Goal: Transaction & Acquisition: Purchase product/service

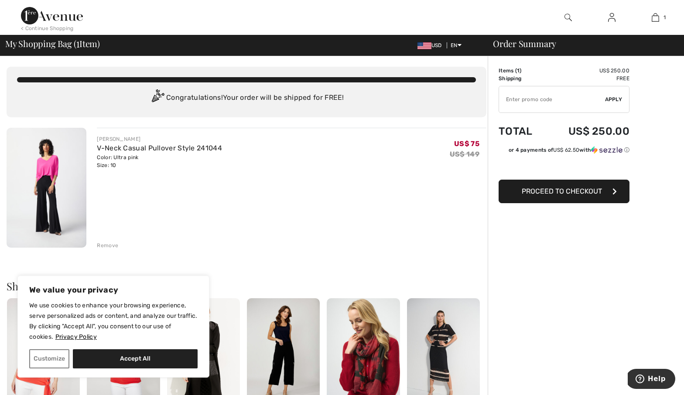
scroll to position [208, 0]
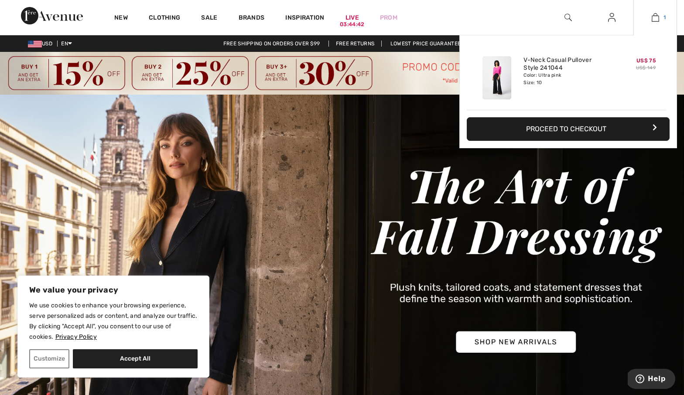
click at [658, 16] on img at bounding box center [655, 17] width 7 height 10
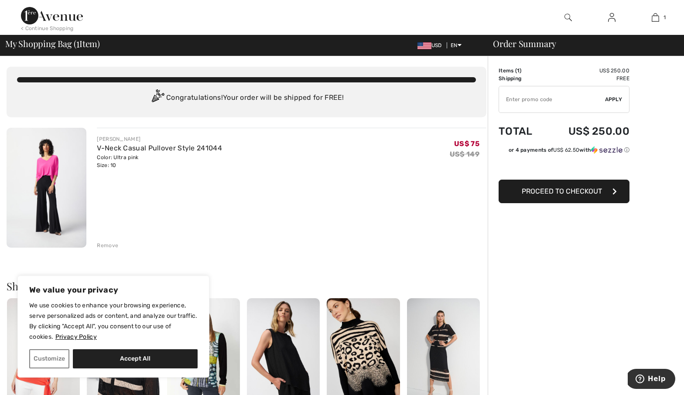
click at [524, 101] on input "TEXT" at bounding box center [552, 99] width 106 height 26
type input "SALEAVENUE"
click at [613, 98] on span "Apply" at bounding box center [613, 100] width 17 height 8
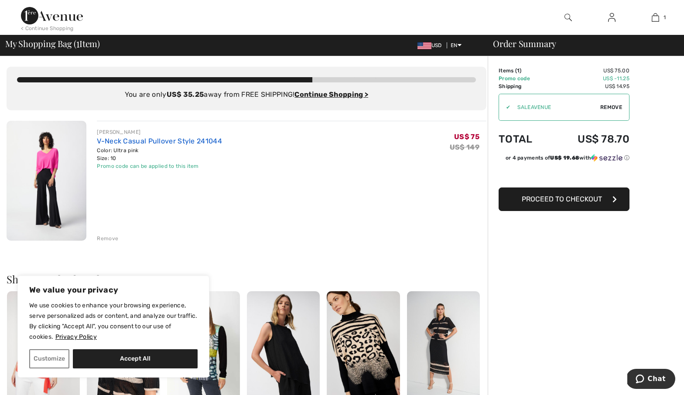
click at [158, 139] on link "V-Neck Casual Pullover Style 241044" at bounding box center [159, 141] width 125 height 8
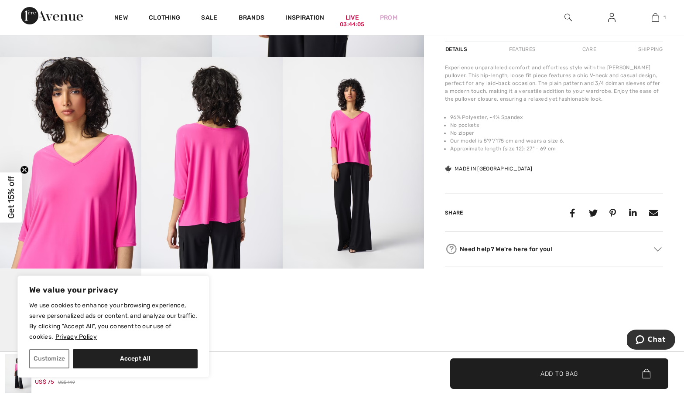
scroll to position [59, 0]
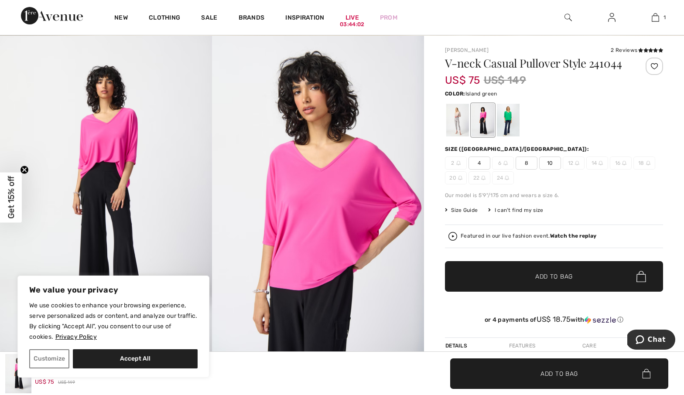
click at [506, 116] on div at bounding box center [508, 120] width 23 height 33
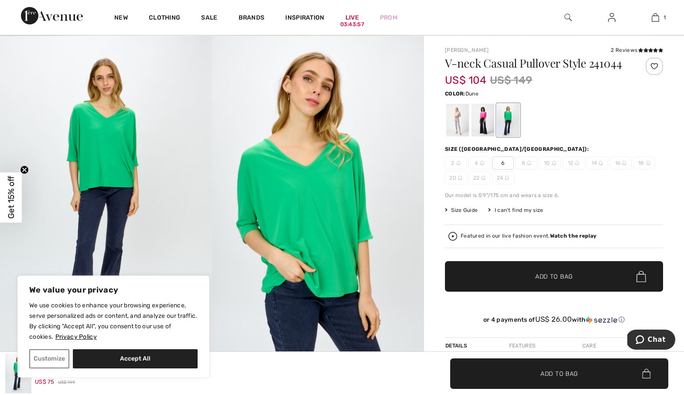
click at [457, 116] on div at bounding box center [457, 120] width 23 height 33
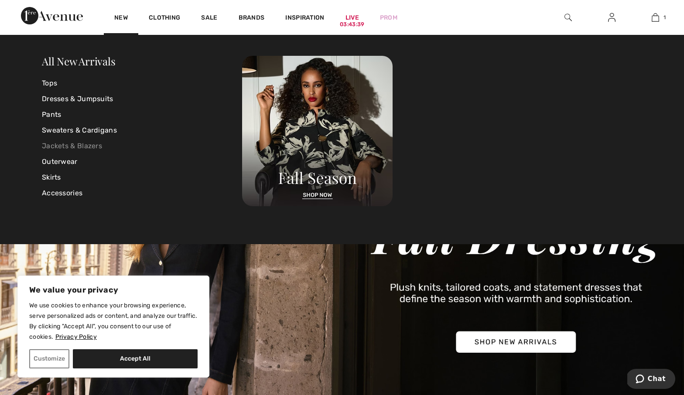
click at [61, 145] on link "Jackets & Blazers" at bounding box center [142, 146] width 200 height 16
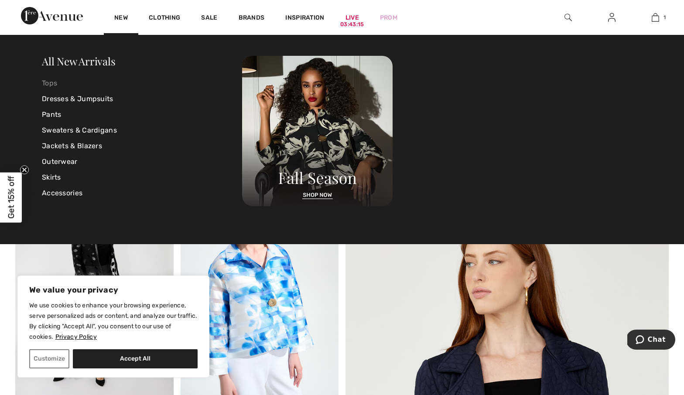
click at [50, 84] on link "Tops" at bounding box center [142, 83] width 200 height 16
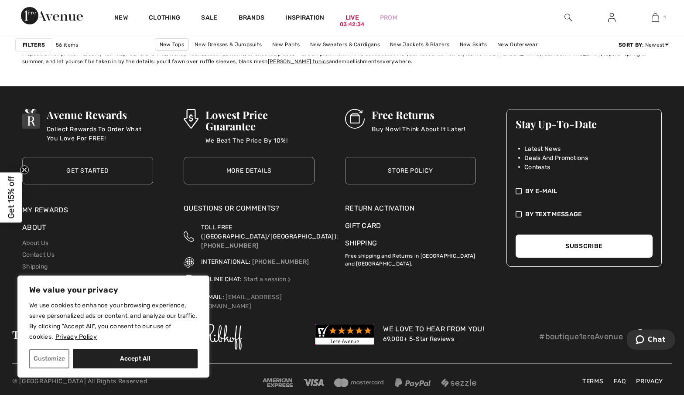
scroll to position [4184, 0]
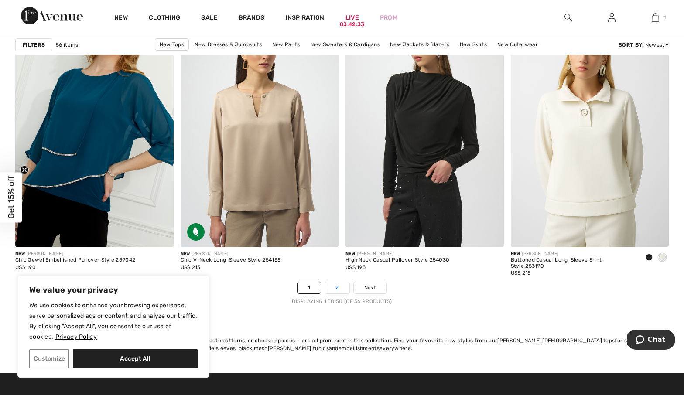
click at [339, 288] on link "2" at bounding box center [337, 287] width 24 height 11
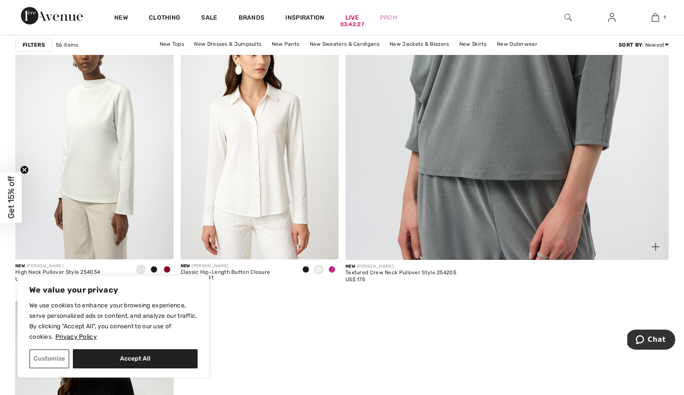
scroll to position [432, 0]
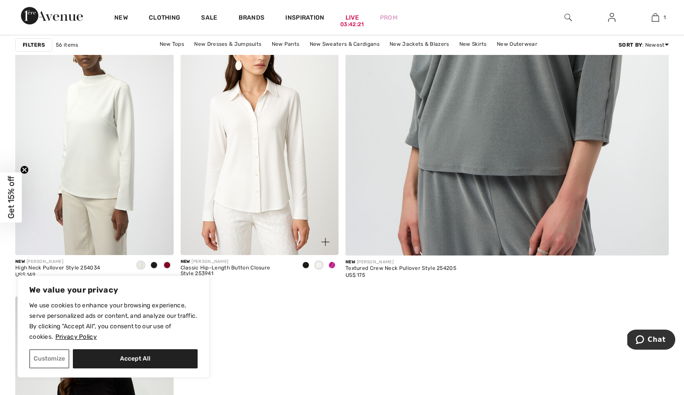
click at [253, 132] on img at bounding box center [260, 136] width 158 height 237
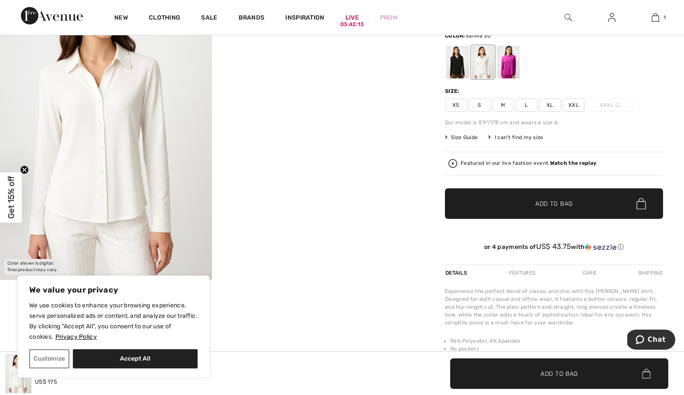
scroll to position [38, 0]
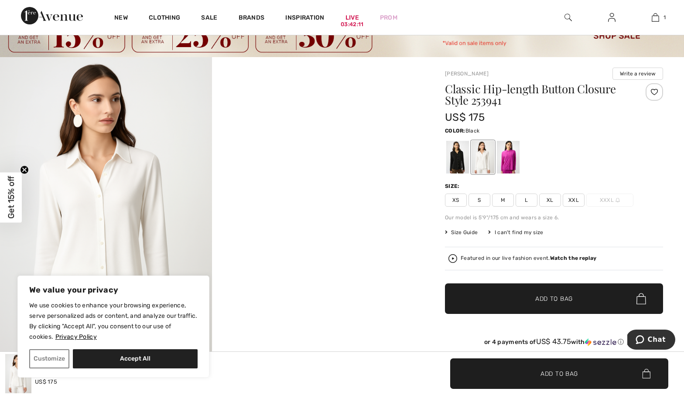
click at [451, 162] on div at bounding box center [457, 157] width 23 height 33
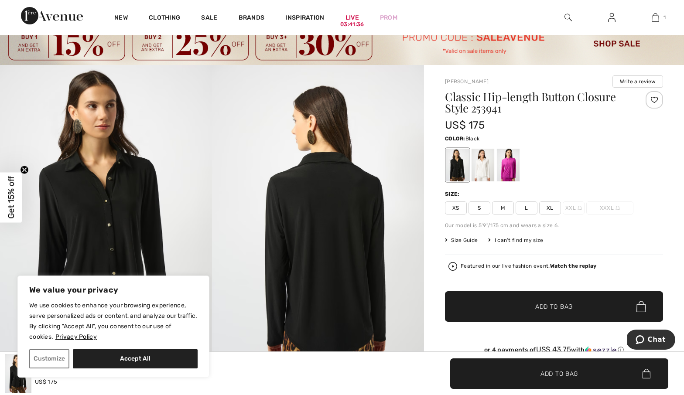
scroll to position [0, 0]
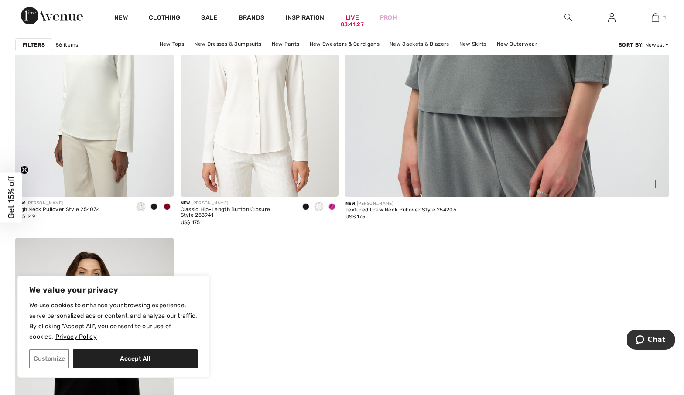
scroll to position [772, 0]
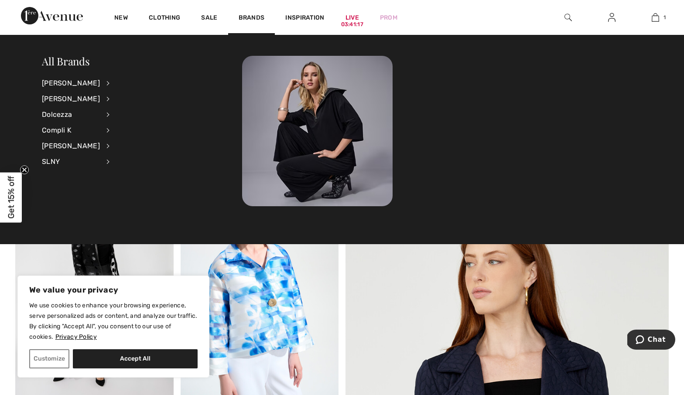
scroll to position [262, 0]
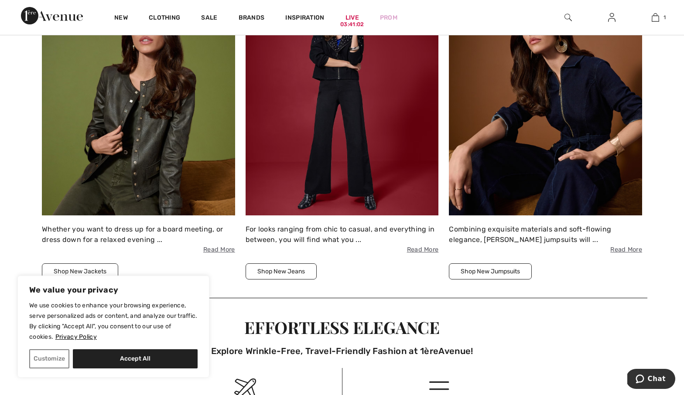
scroll to position [1341, 0]
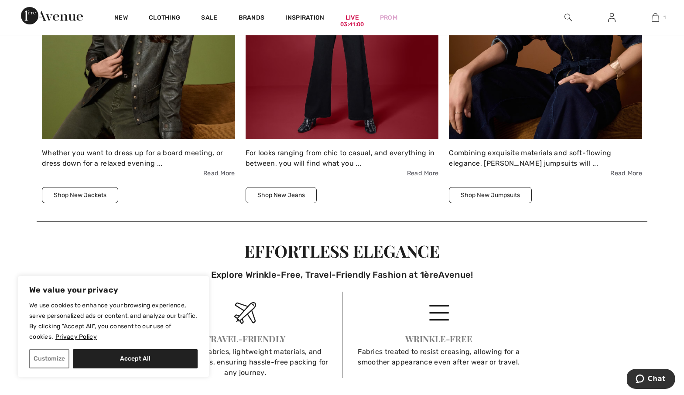
click at [87, 191] on button "Shop New Jackets" at bounding box center [80, 195] width 76 height 16
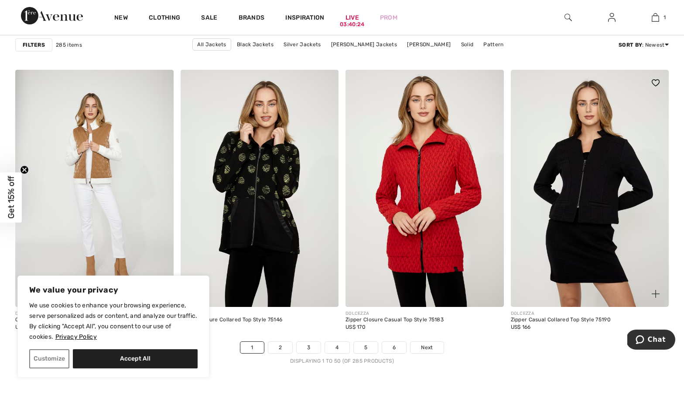
scroll to position [4270, 0]
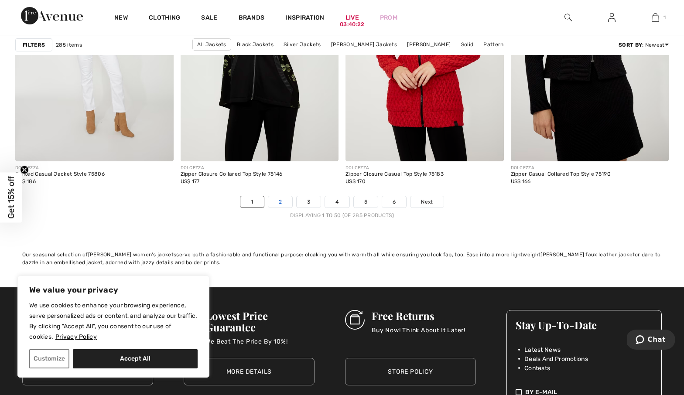
click at [284, 203] on link "2" at bounding box center [280, 201] width 24 height 11
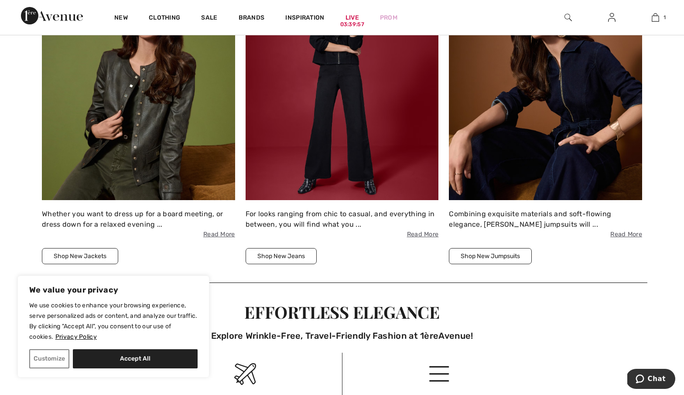
click at [84, 256] on button "Shop New Jackets" at bounding box center [80, 256] width 76 height 16
click at [151, 133] on img at bounding box center [138, 82] width 193 height 236
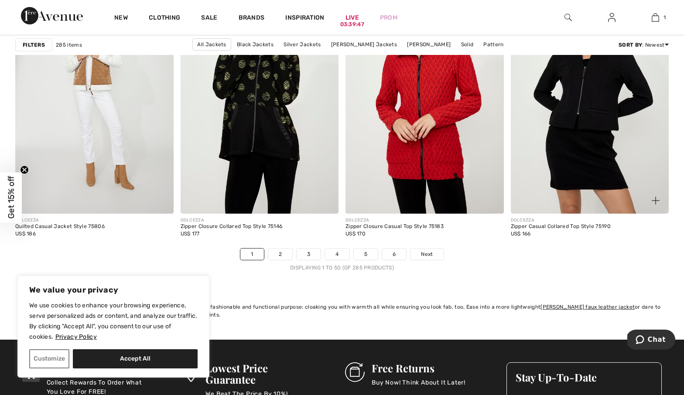
scroll to position [4319, 0]
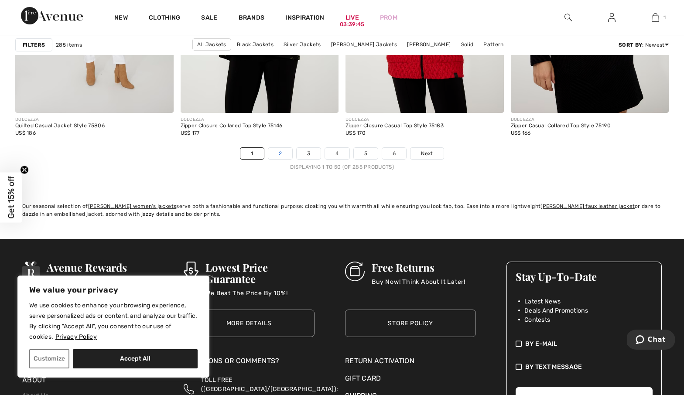
click at [280, 153] on link "2" at bounding box center [280, 153] width 24 height 11
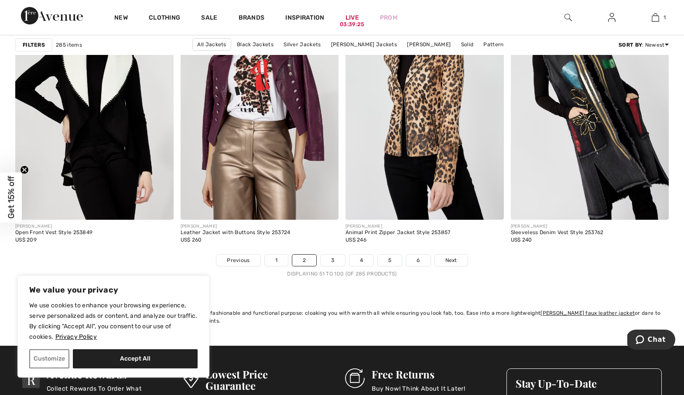
scroll to position [4270, 0]
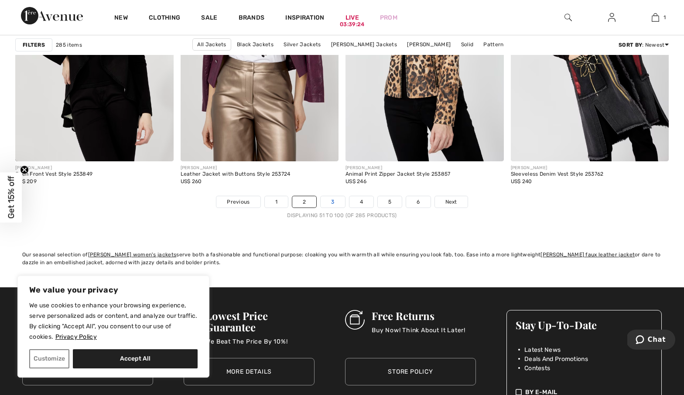
click at [335, 201] on link "3" at bounding box center [333, 201] width 24 height 11
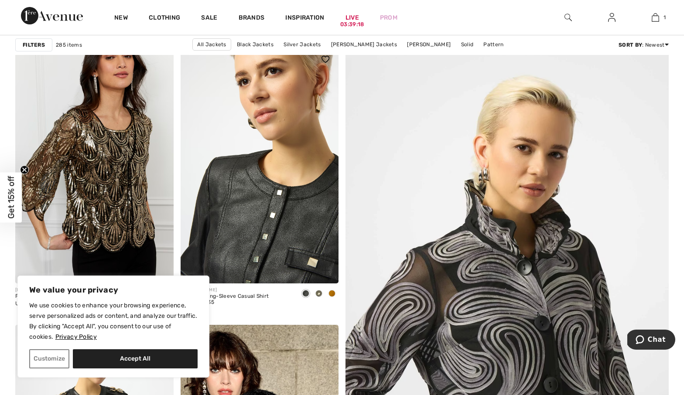
click at [244, 189] on img at bounding box center [260, 164] width 158 height 237
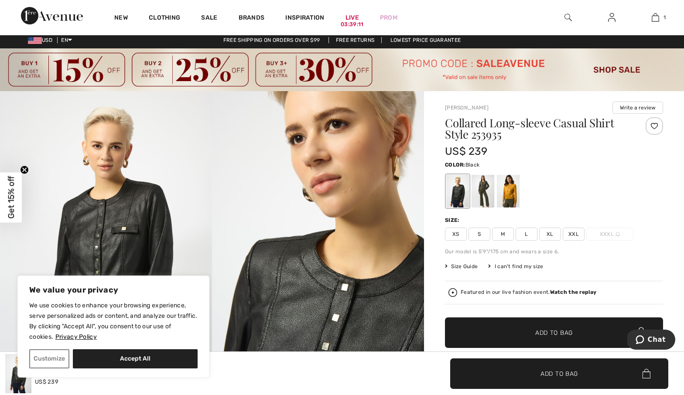
scroll to position [7, 0]
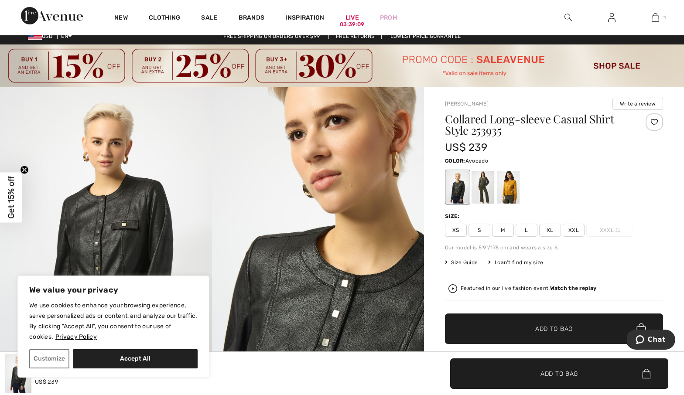
click at [485, 182] on div at bounding box center [482, 187] width 23 height 33
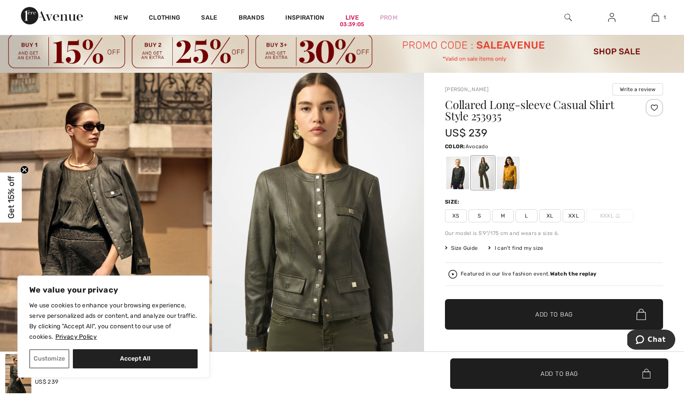
scroll to position [55, 0]
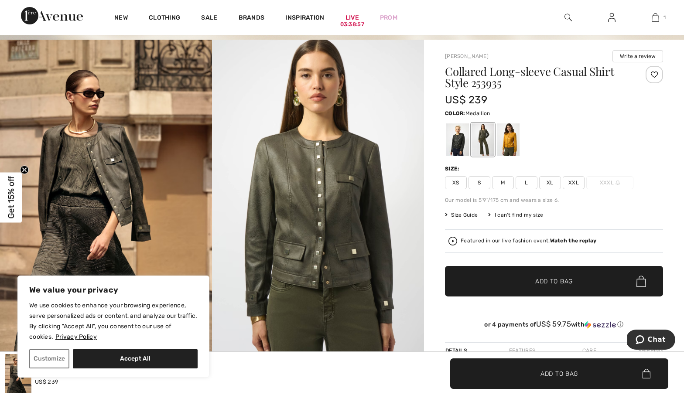
click at [513, 143] on div at bounding box center [508, 139] width 23 height 33
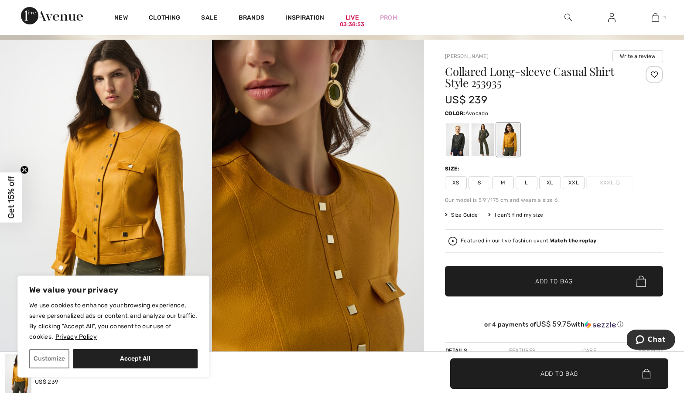
click at [477, 141] on div at bounding box center [482, 139] width 23 height 33
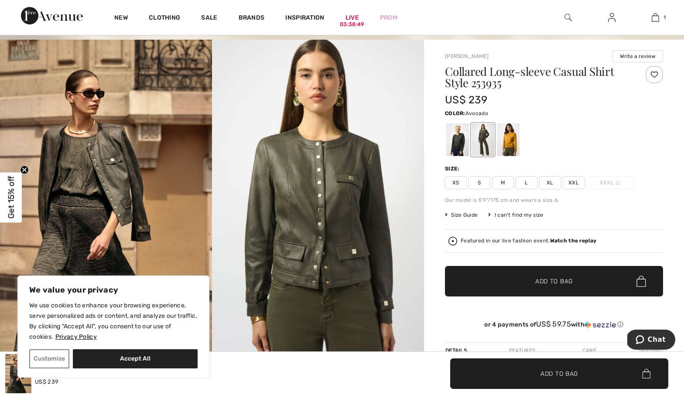
click at [468, 214] on span "Size Guide" at bounding box center [461, 215] width 33 height 8
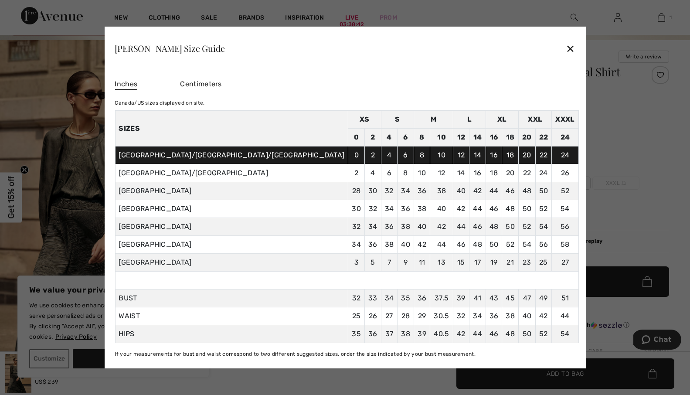
click at [566, 44] on div "✕" at bounding box center [570, 48] width 9 height 18
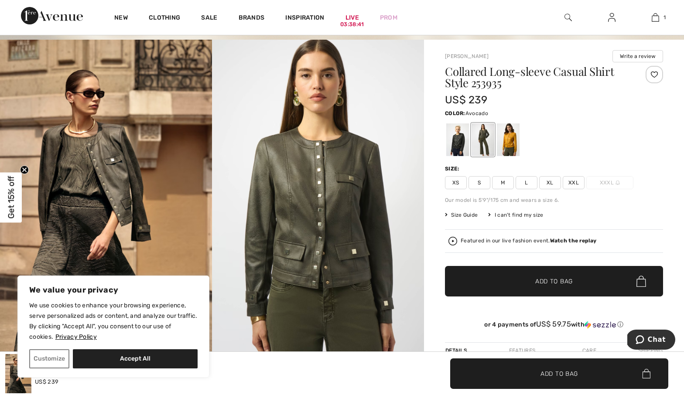
click at [505, 184] on span "M" at bounding box center [503, 182] width 22 height 13
click at [548, 276] on span "✔ Added to Bag Add to Bag" at bounding box center [554, 281] width 218 height 31
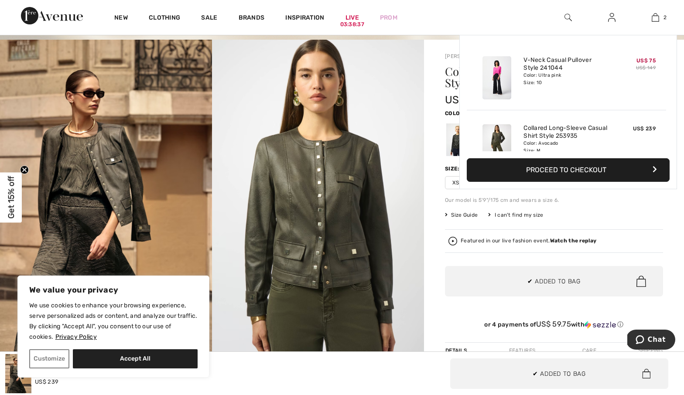
scroll to position [27, 0]
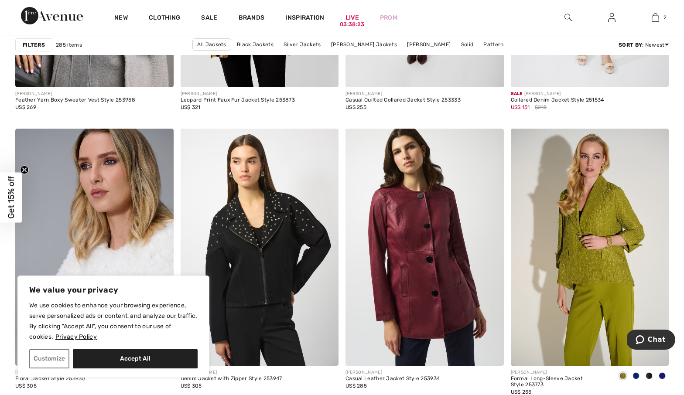
scroll to position [988, 0]
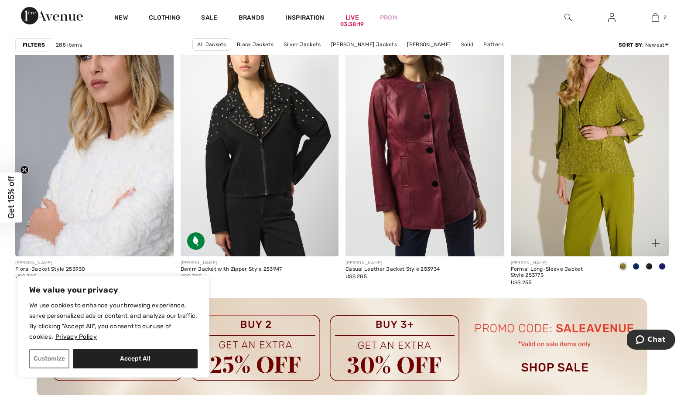
click at [637, 266] on span at bounding box center [635, 266] width 7 height 7
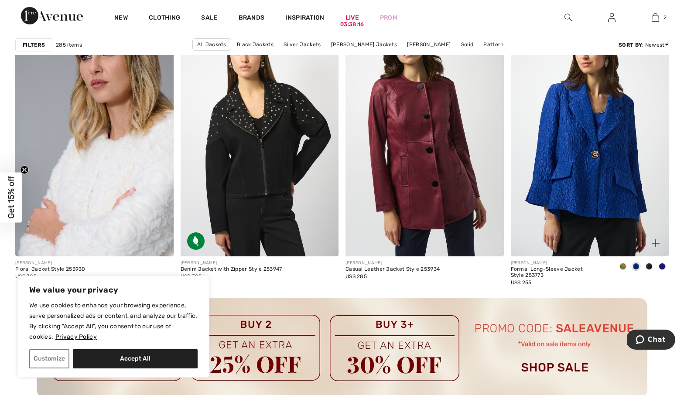
click at [649, 267] on span at bounding box center [648, 266] width 7 height 7
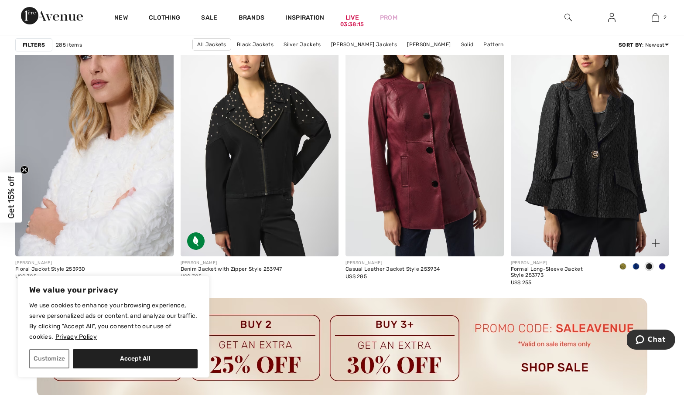
click at [662, 266] on span at bounding box center [662, 266] width 7 height 7
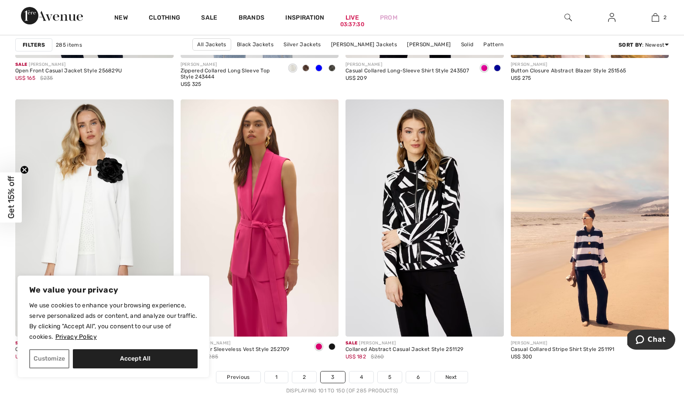
scroll to position [4171, 0]
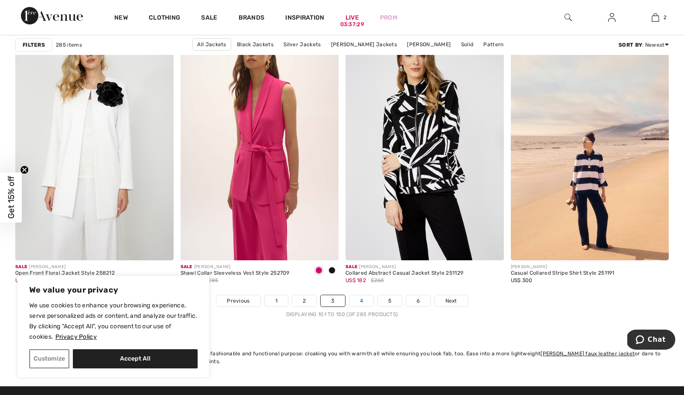
click at [360, 296] on link "4" at bounding box center [361, 300] width 24 height 11
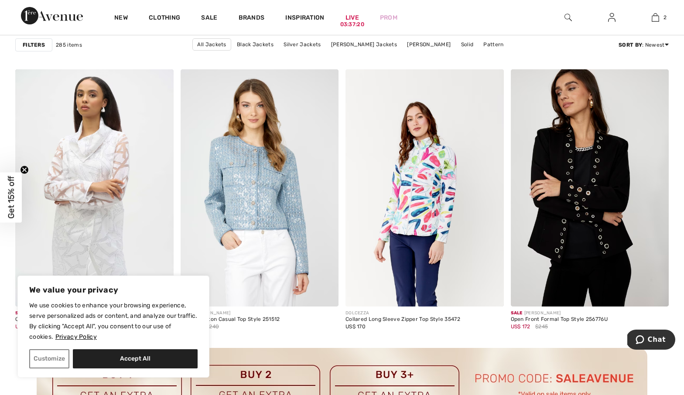
scroll to position [947, 0]
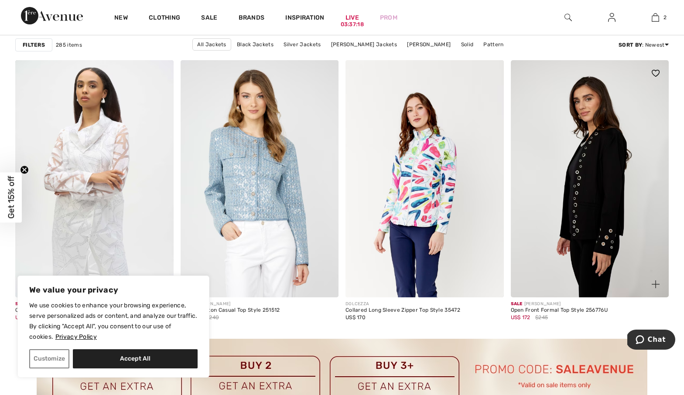
click at [610, 212] on img at bounding box center [590, 178] width 158 height 237
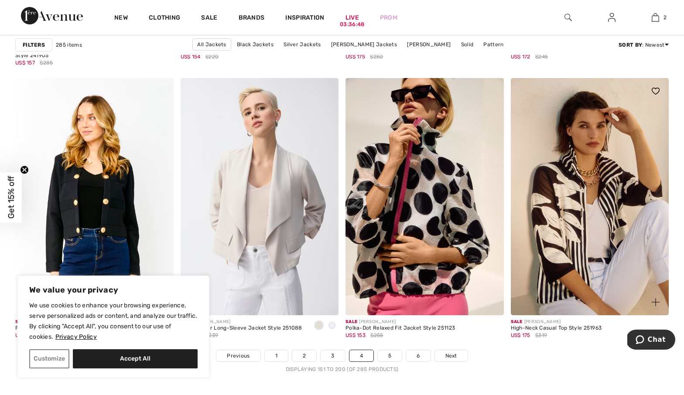
scroll to position [4214, 0]
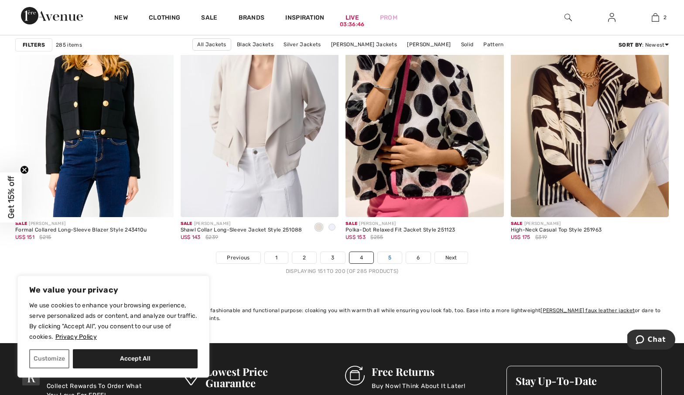
click at [390, 255] on link "5" at bounding box center [390, 257] width 24 height 11
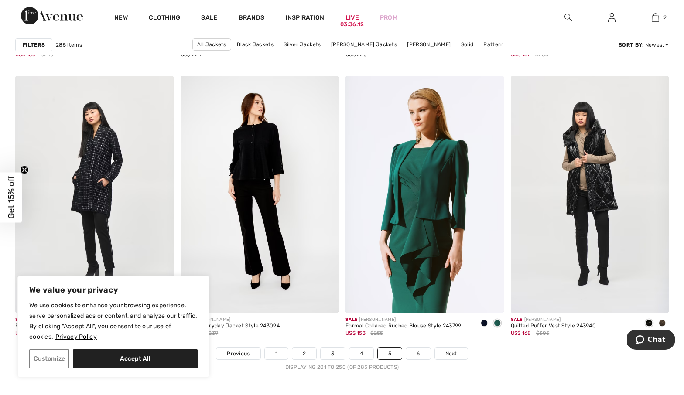
scroll to position [4143, 0]
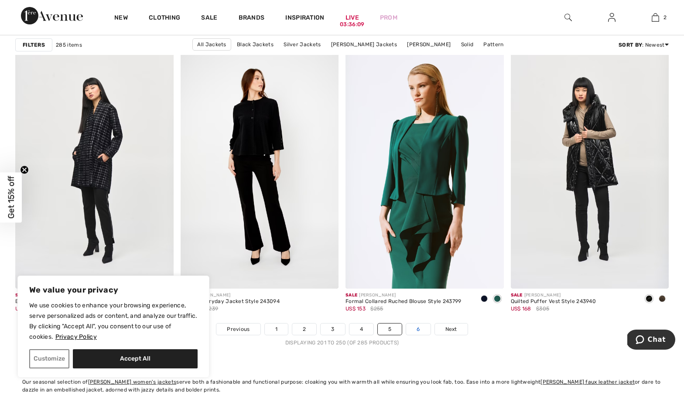
click at [418, 328] on link "6" at bounding box center [418, 329] width 24 height 11
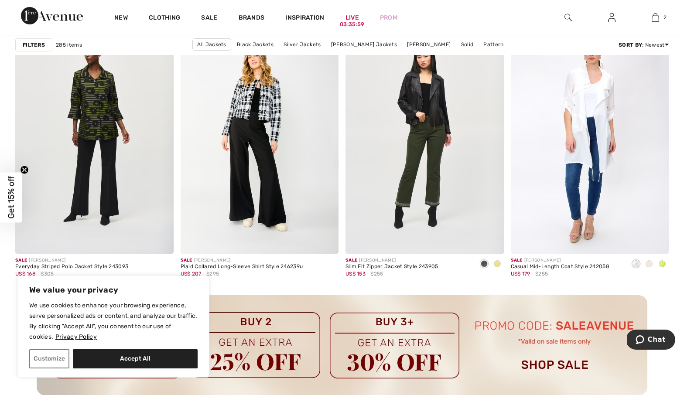
scroll to position [1000, 0]
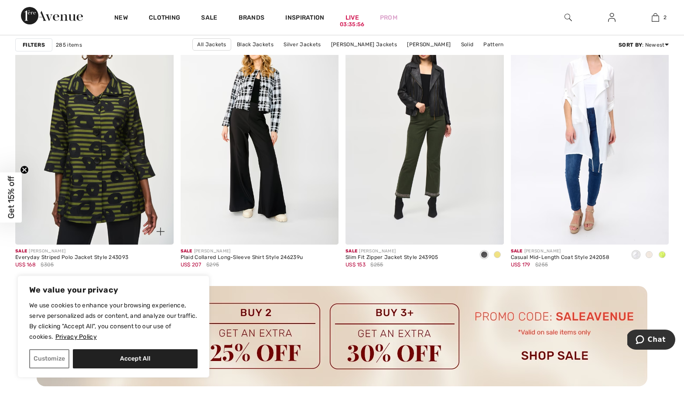
click at [99, 129] on img at bounding box center [94, 125] width 158 height 237
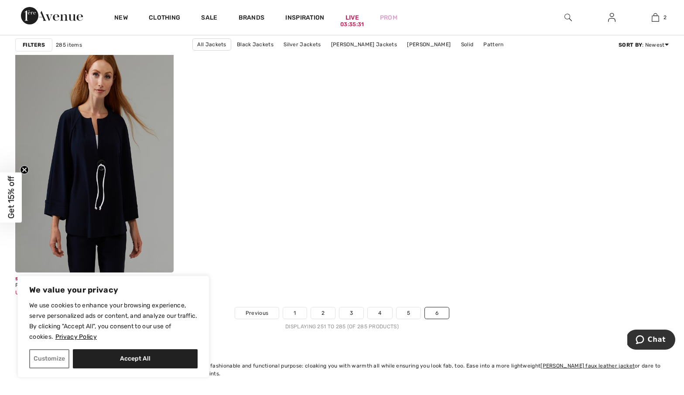
scroll to position [3301, 0]
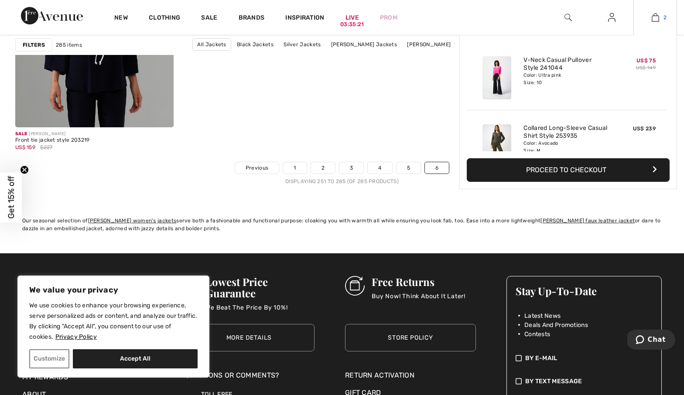
click at [656, 19] on img at bounding box center [655, 17] width 7 height 10
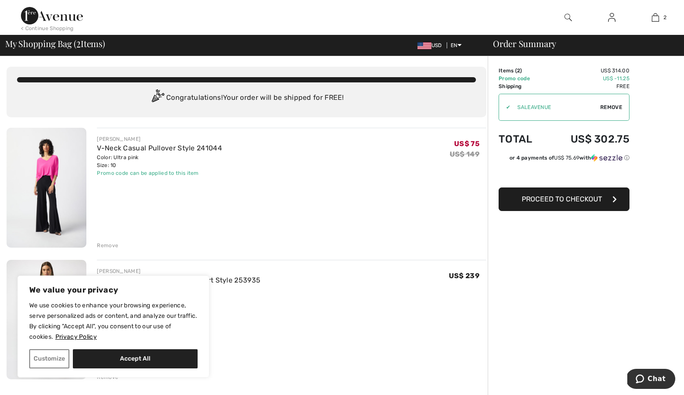
scroll to position [110, 0]
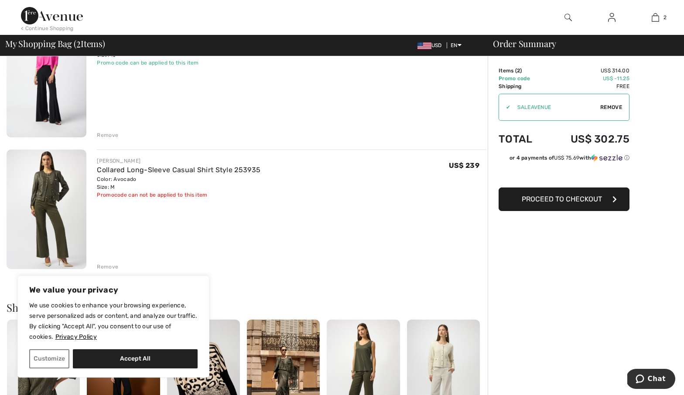
click at [46, 197] on img at bounding box center [47, 210] width 80 height 120
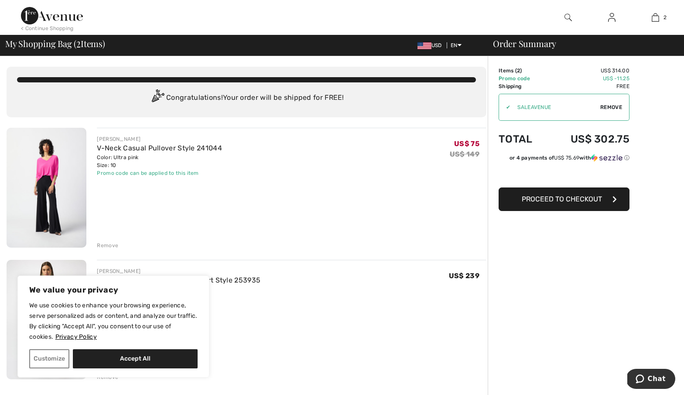
scroll to position [158, 0]
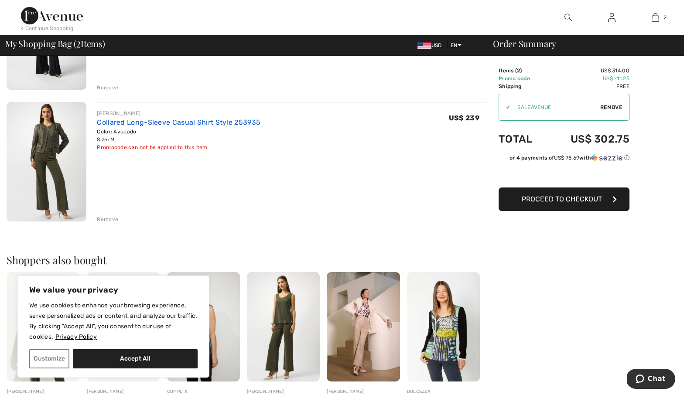
click at [161, 123] on link "Collared Long-Sleeve Casual Shirt Style 253935" at bounding box center [179, 122] width 164 height 8
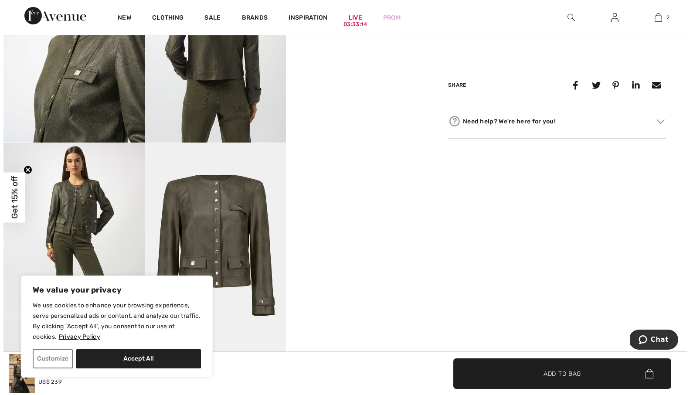
scroll to position [618, 0]
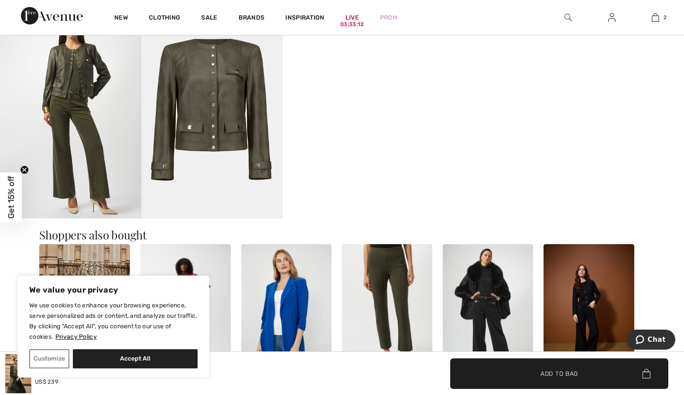
click at [96, 145] on img at bounding box center [70, 113] width 141 height 212
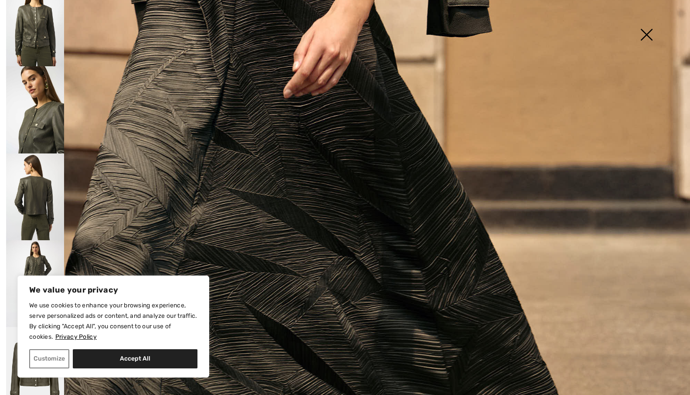
scroll to position [630, 0]
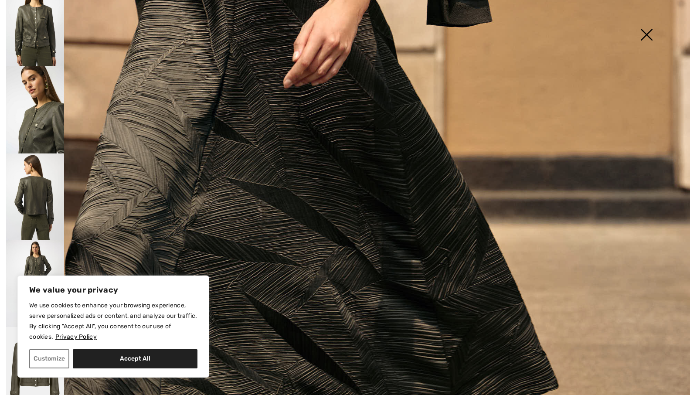
click at [34, 241] on img at bounding box center [35, 283] width 58 height 87
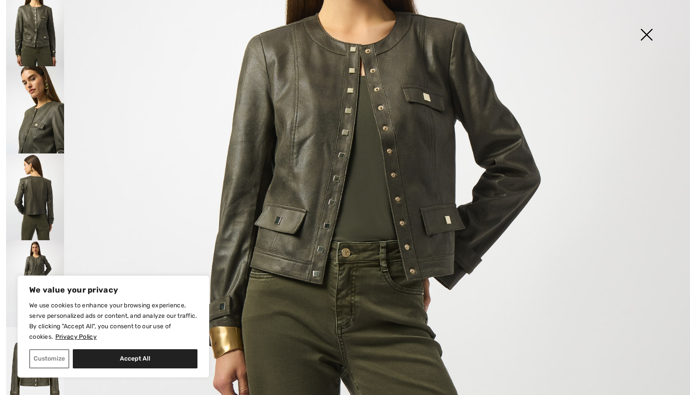
scroll to position [0, 0]
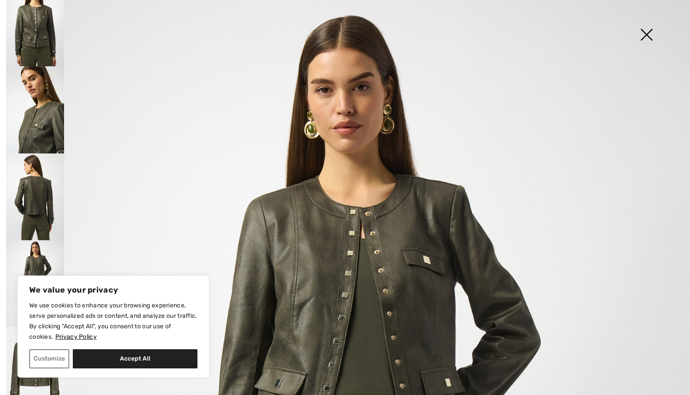
click at [648, 32] on img at bounding box center [647, 35] width 44 height 45
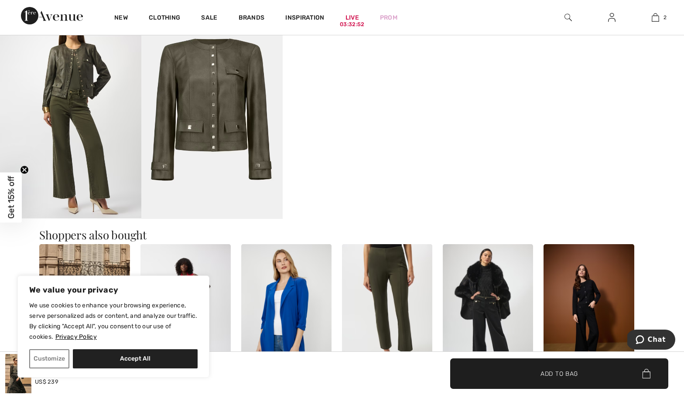
click at [568, 17] on img at bounding box center [567, 17] width 7 height 10
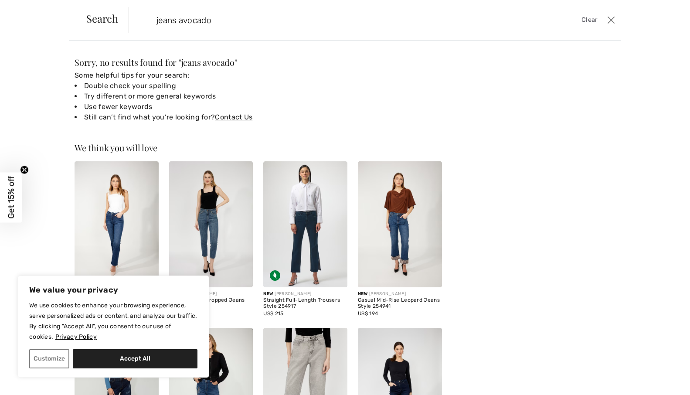
type input "jeans avocado"
click at [611, 16] on button "Close" at bounding box center [611, 20] width 13 height 14
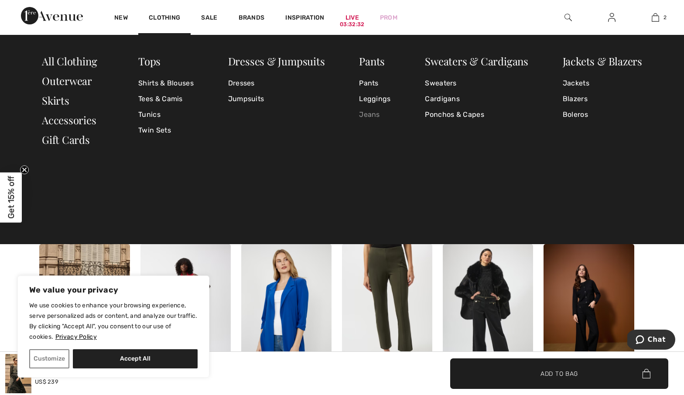
click at [369, 115] on link "Jeans" at bounding box center [374, 115] width 31 height 16
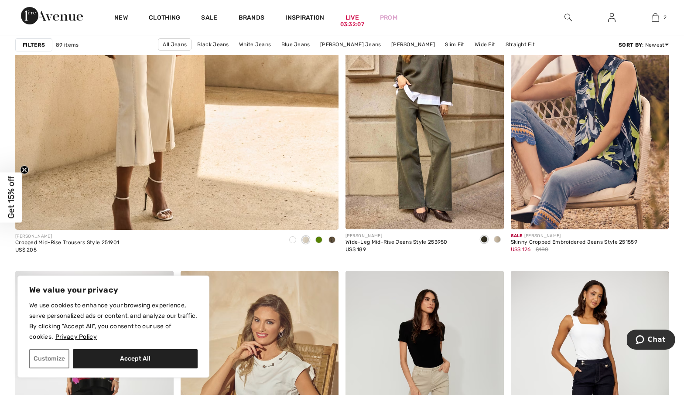
scroll to position [2600, 0]
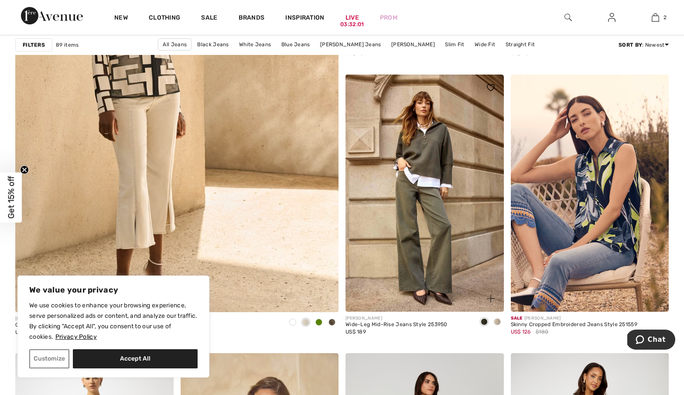
click at [484, 322] on span at bounding box center [484, 321] width 7 height 7
click at [498, 322] on span at bounding box center [497, 321] width 7 height 7
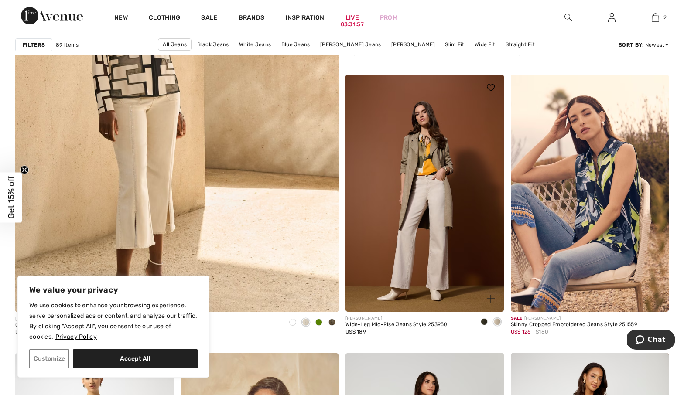
click at [484, 324] on span at bounding box center [484, 321] width 7 height 7
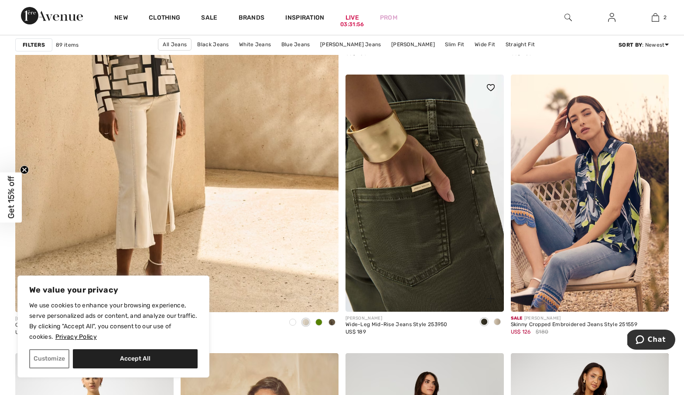
click at [399, 210] on img at bounding box center [424, 193] width 158 height 237
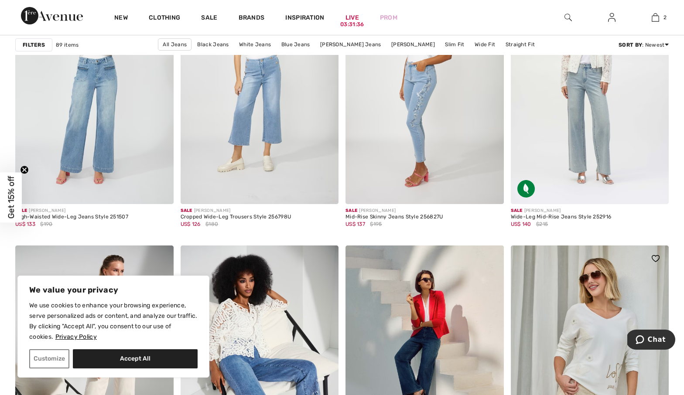
scroll to position [4167, 0]
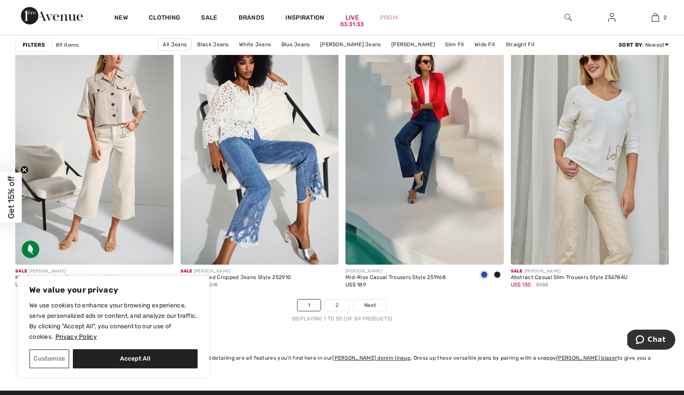
click at [336, 303] on link "2" at bounding box center [337, 305] width 24 height 11
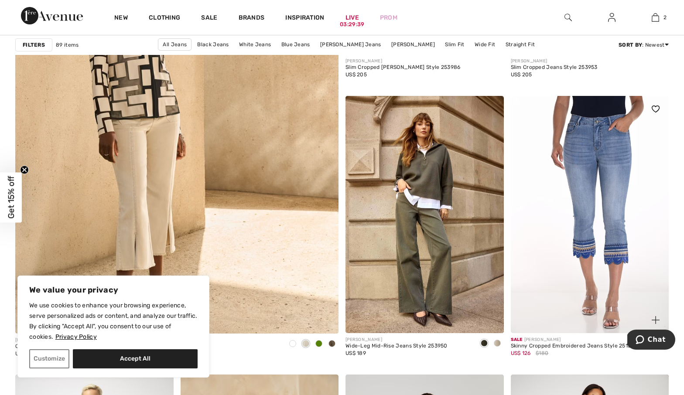
scroll to position [2587, 0]
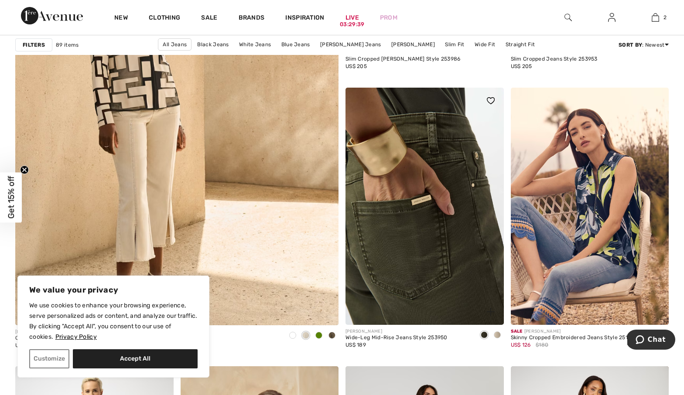
click at [442, 169] on img at bounding box center [424, 206] width 158 height 237
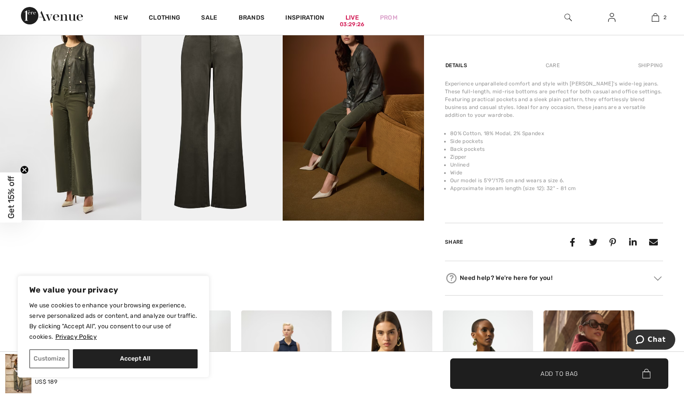
scroll to position [591, 0]
